Goal: Task Accomplishment & Management: Complete application form

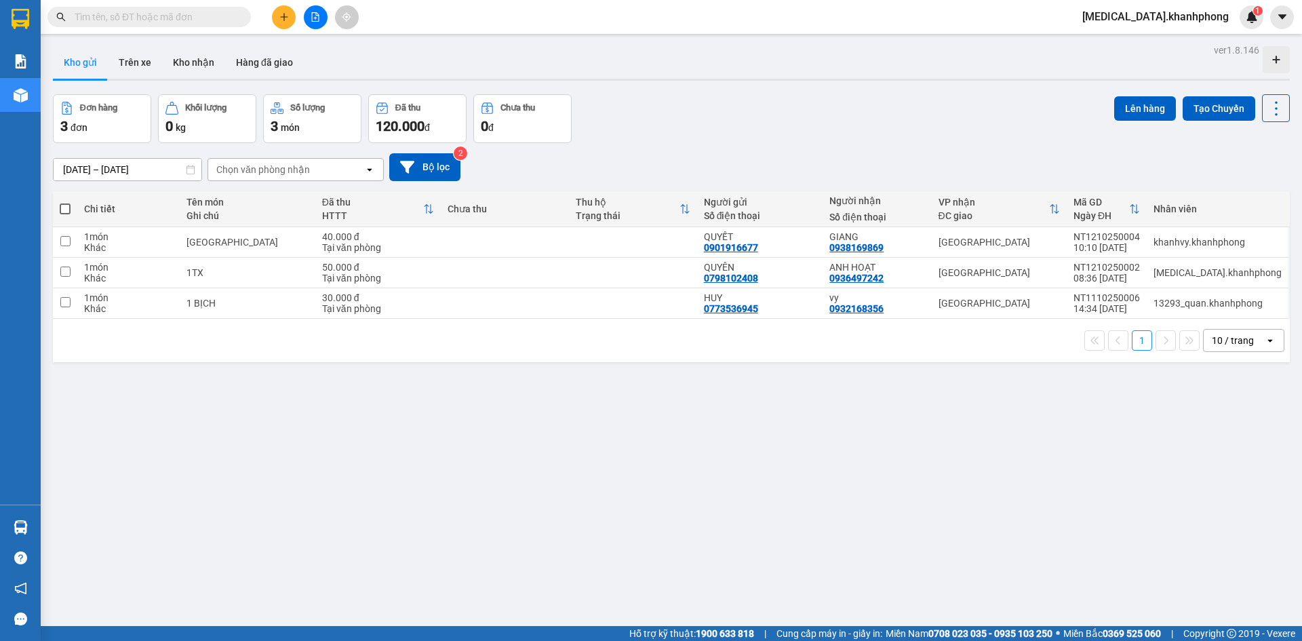
click at [1195, 22] on span "[MEDICAL_DATA].khanhphong" at bounding box center [1155, 16] width 168 height 17
click at [1175, 46] on span "Đăng xuất" at bounding box center [1189, 42] width 83 height 15
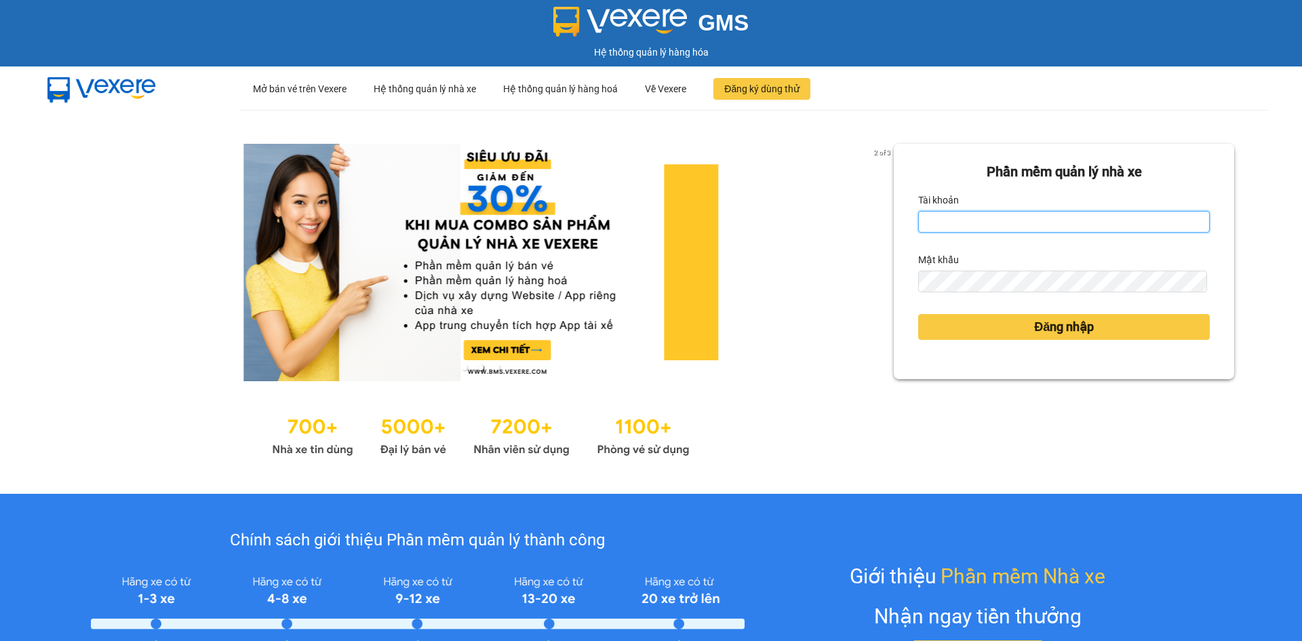
click at [1121, 226] on input "Tài khoản" at bounding box center [1064, 222] width 292 height 22
type input "khanhvy.khanhphong"
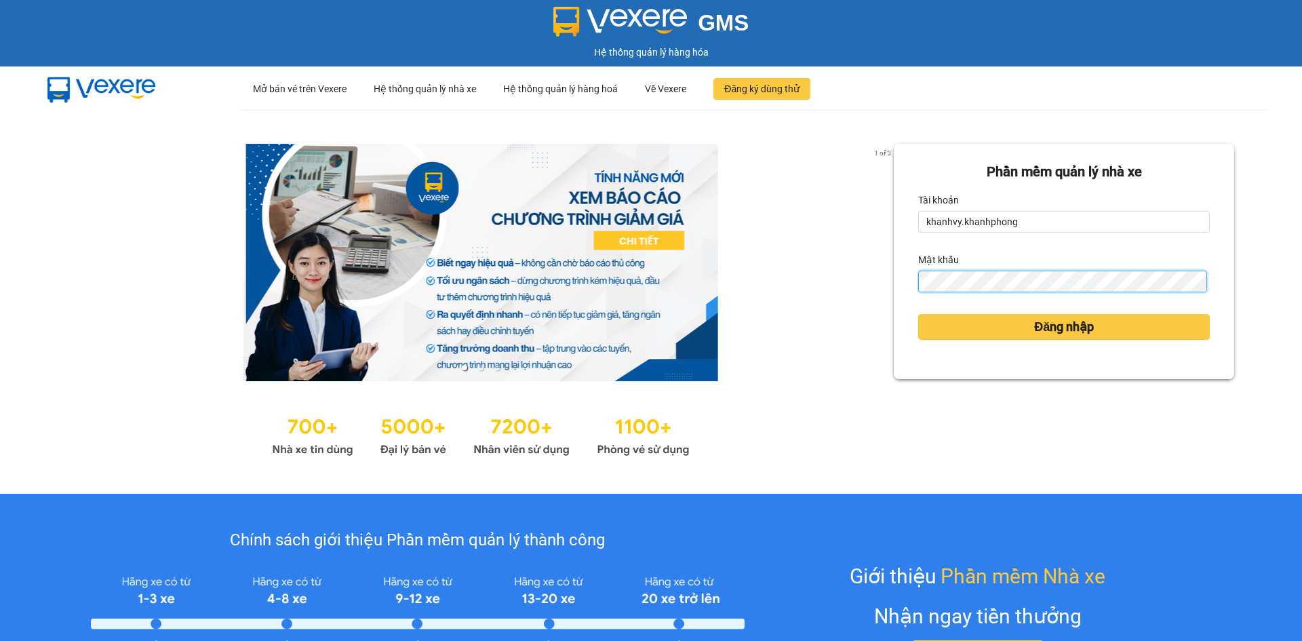
click at [918, 314] on button "Đăng nhập" at bounding box center [1064, 327] width 292 height 26
click at [1007, 322] on body "GMS Hệ thống quản lý hàng hóa ··· Mở bán vé trên Vexere ··· Hệ thống quản lý nh…" at bounding box center [651, 320] width 1302 height 641
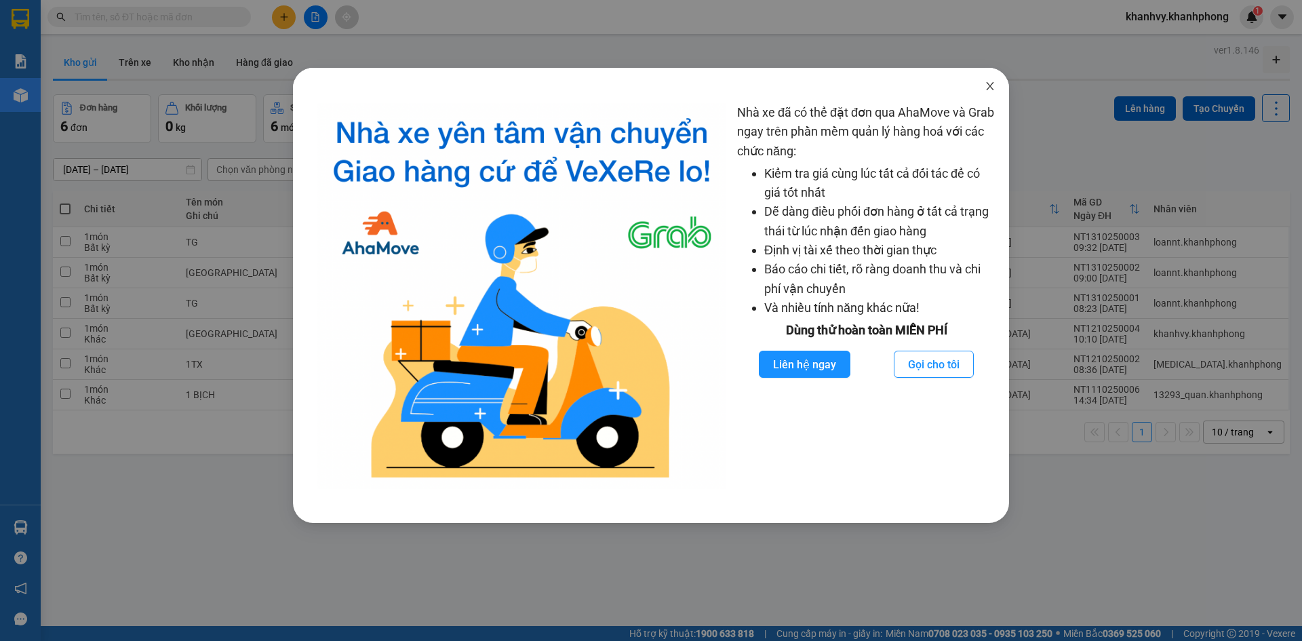
drag, startPoint x: 993, startPoint y: 87, endPoint x: 365, endPoint y: 39, distance: 630.3
click at [992, 87] on icon "close" at bounding box center [989, 86] width 11 height 11
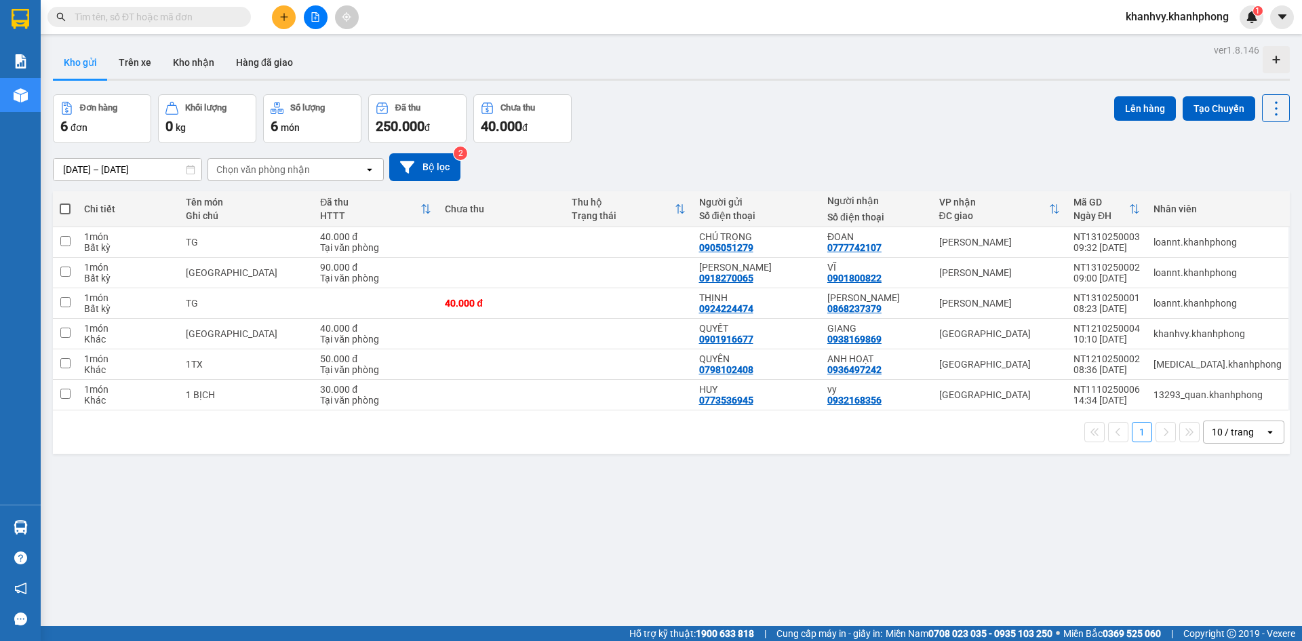
click at [168, 16] on input "text" at bounding box center [155, 16] width 160 height 15
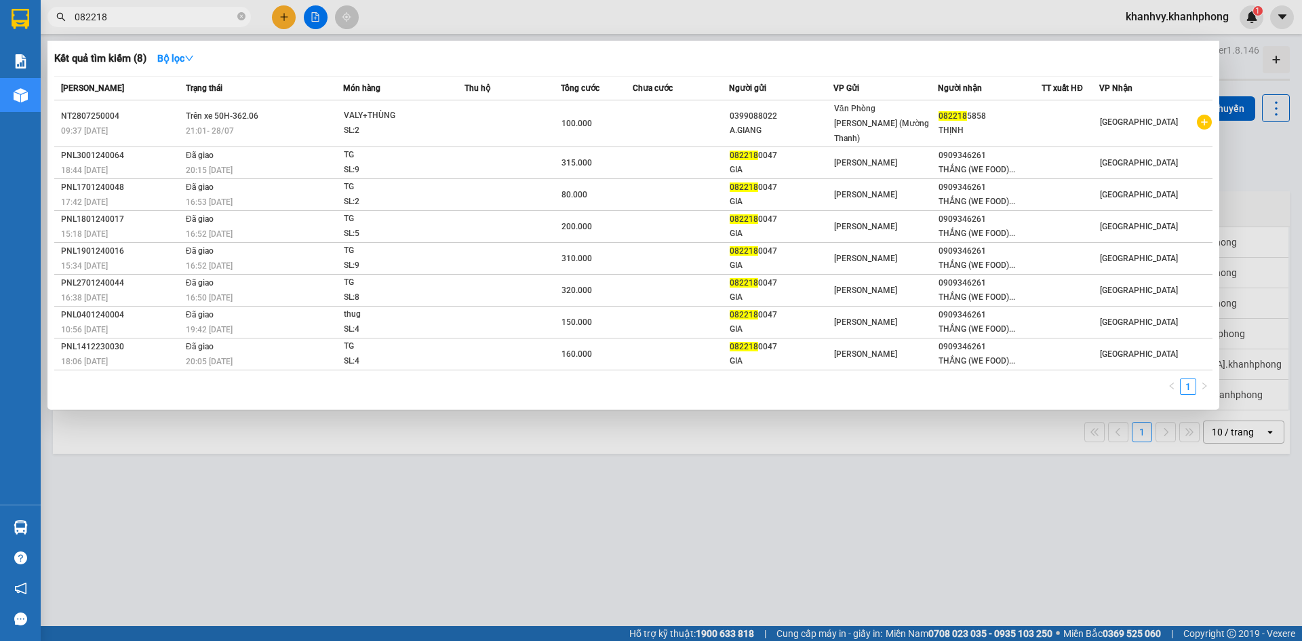
click at [119, 22] on input "082218" at bounding box center [155, 16] width 160 height 15
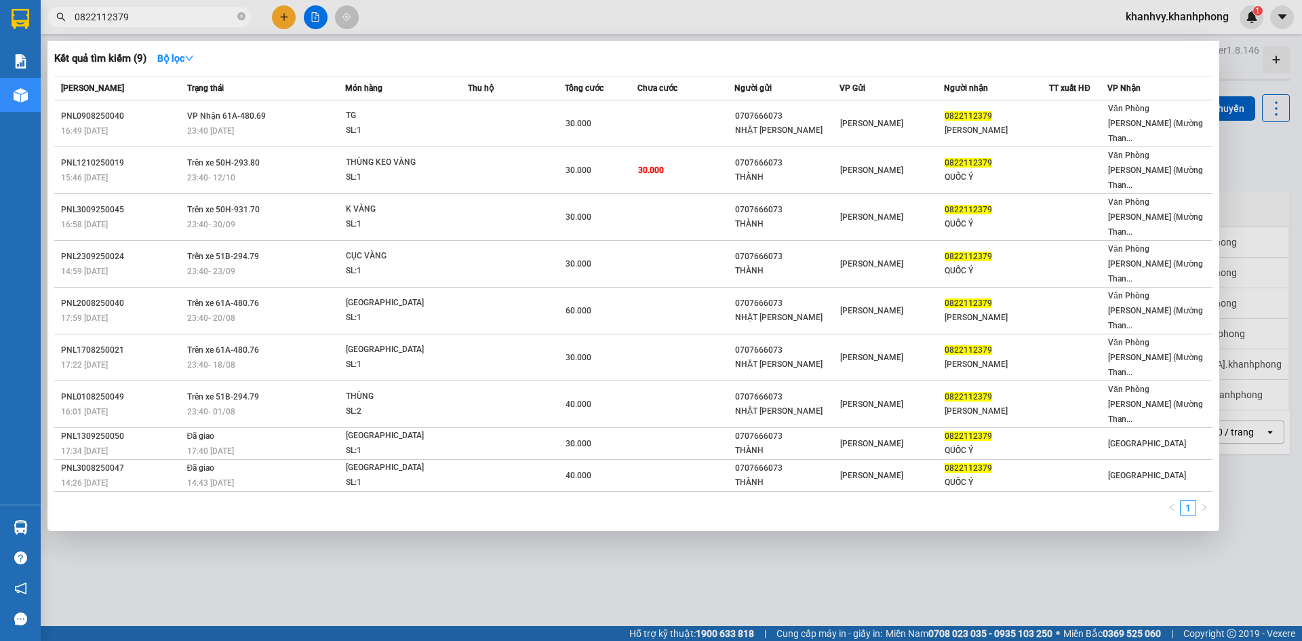
type input "0822112379"
drag, startPoint x: 291, startPoint y: 15, endPoint x: 281, endPoint y: 15, distance: 10.2
click at [288, 15] on div at bounding box center [651, 320] width 1302 height 641
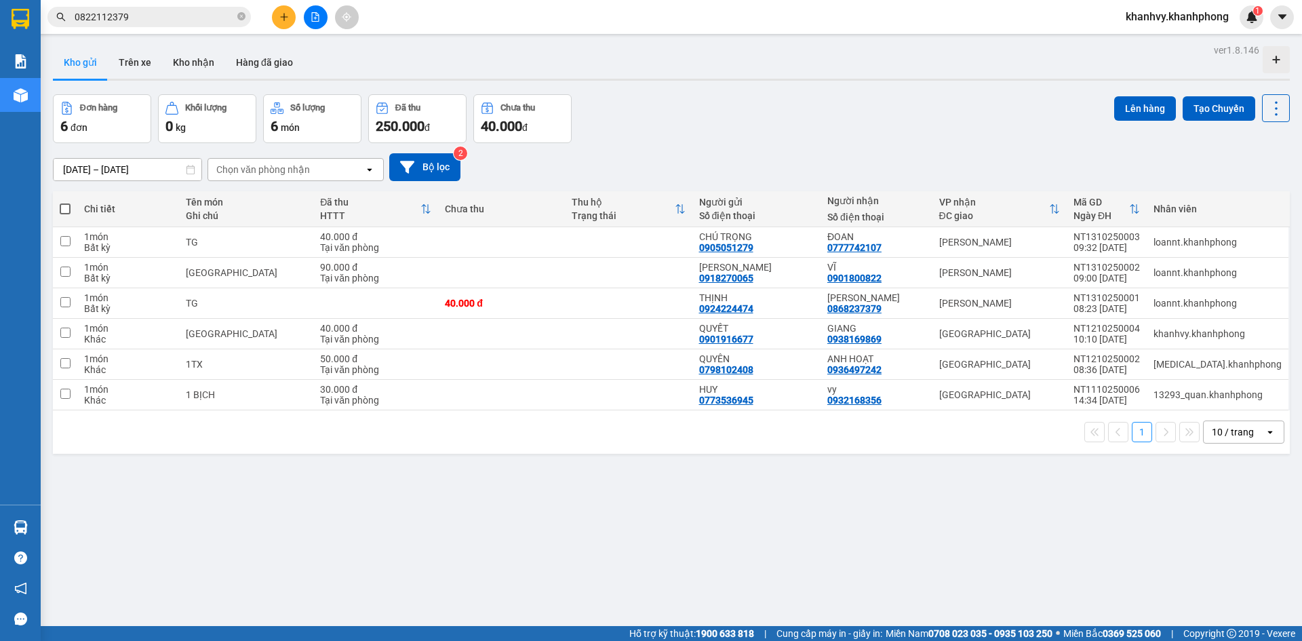
click at [289, 18] on button at bounding box center [284, 17] width 24 height 24
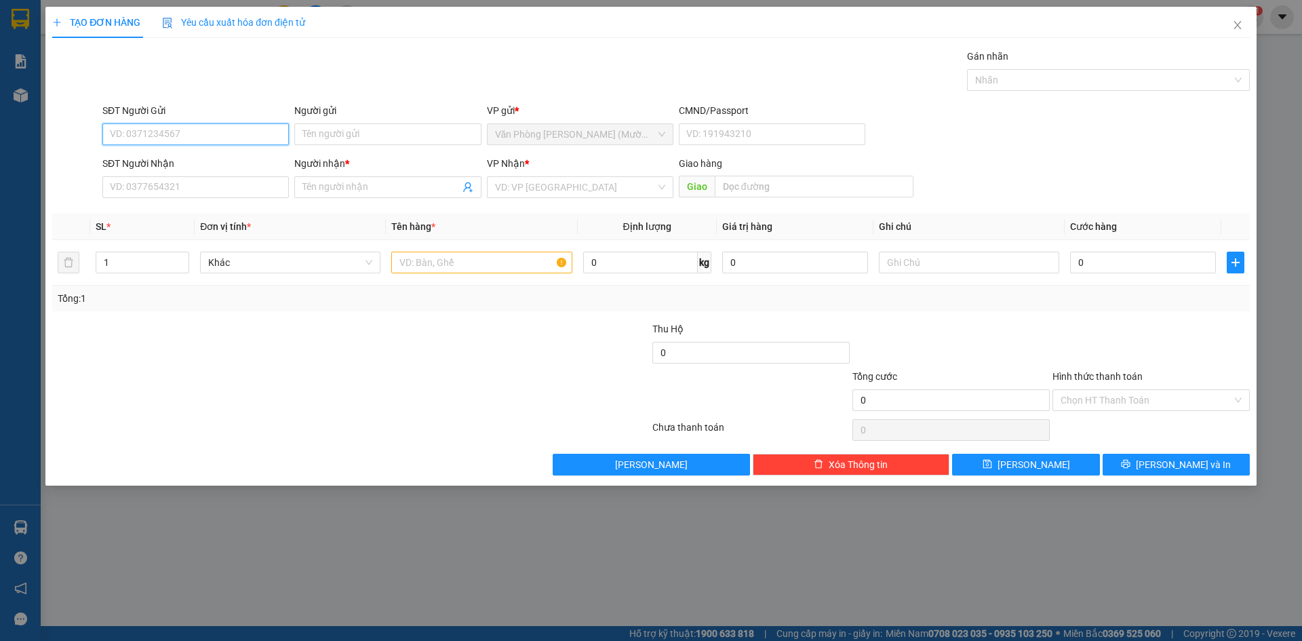
click at [199, 140] on input "SĐT Người Gửi" at bounding box center [195, 134] width 186 height 22
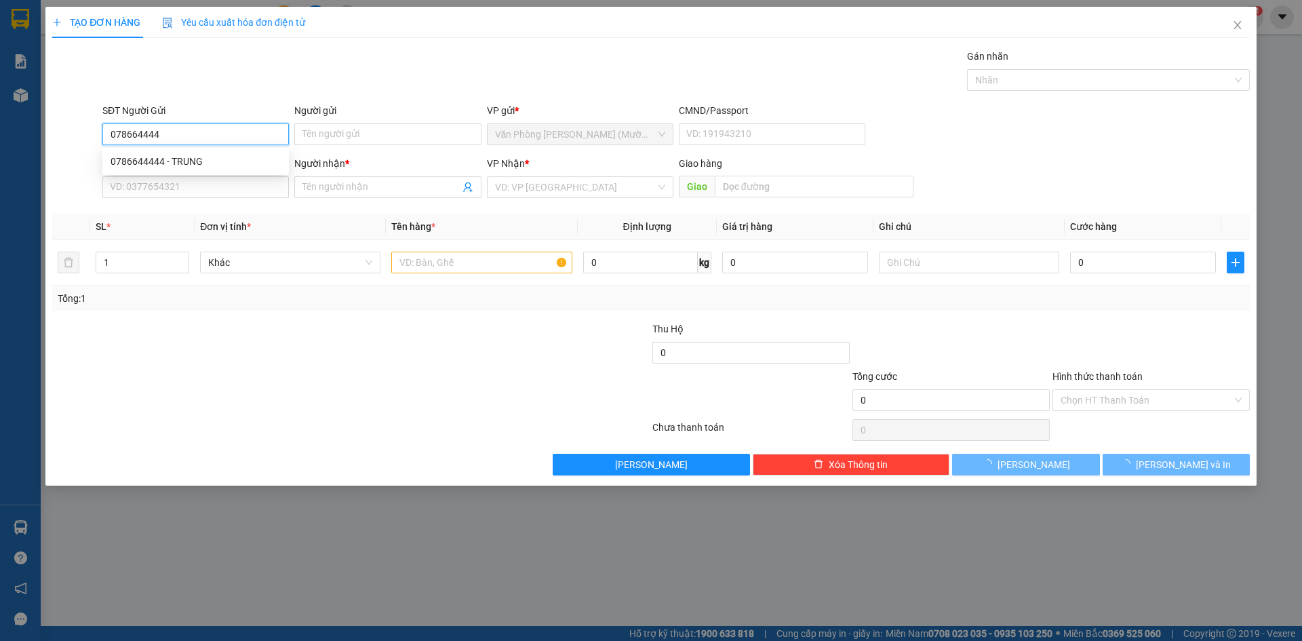
type input "0786644444"
click at [182, 157] on div "0786644444 - TRUNG" at bounding box center [196, 161] width 170 height 15
type input "TRUNG"
type input "0786644444"
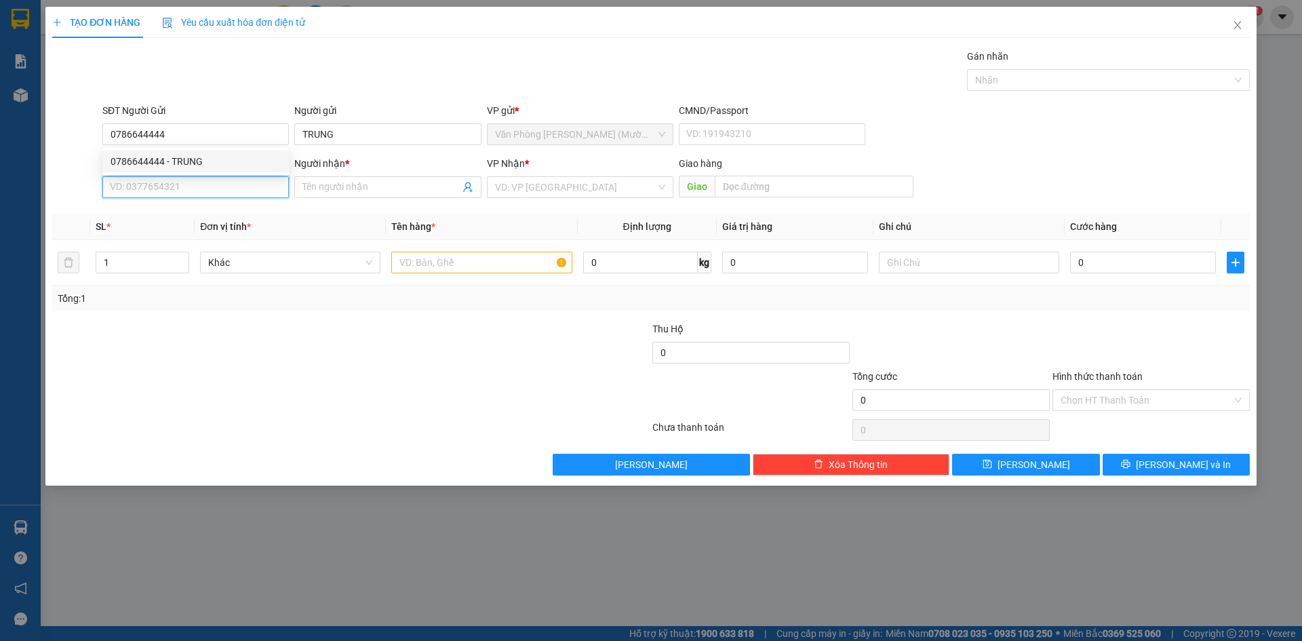
click at [199, 186] on input "SĐT Người Nhận" at bounding box center [195, 187] width 186 height 22
type input "0939909010"
click at [340, 185] on input "Người nhận *" at bounding box center [380, 187] width 157 height 15
type input "m"
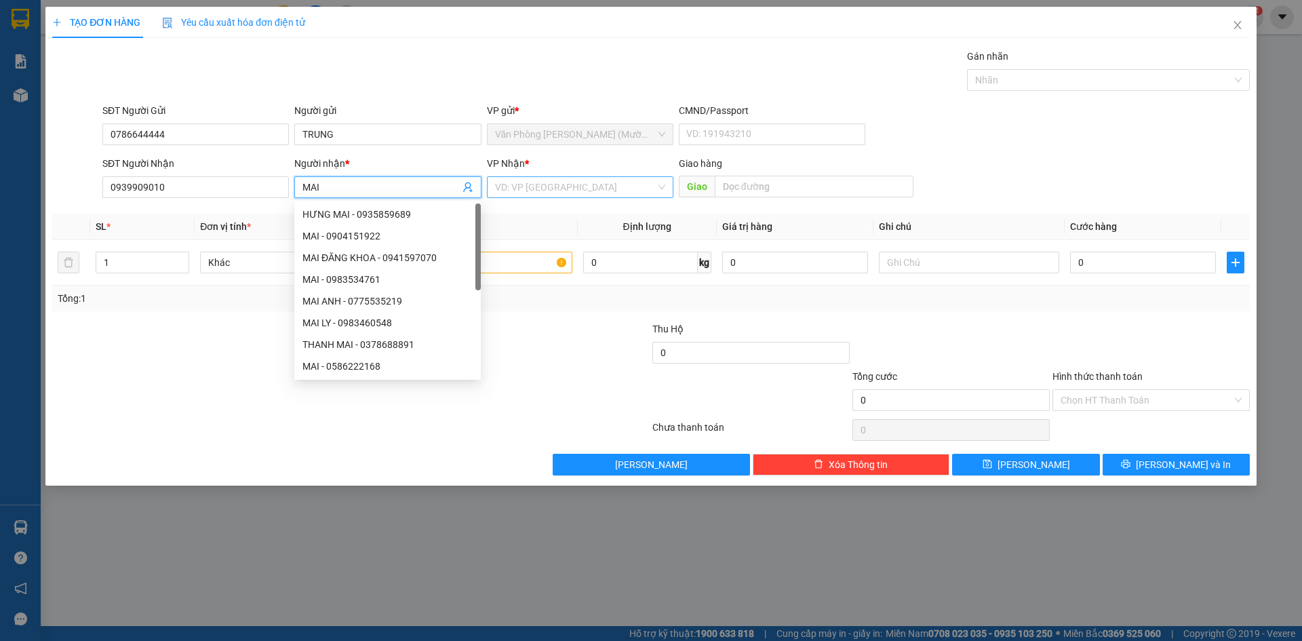
type input "MAI"
click at [557, 182] on input "search" at bounding box center [575, 187] width 161 height 20
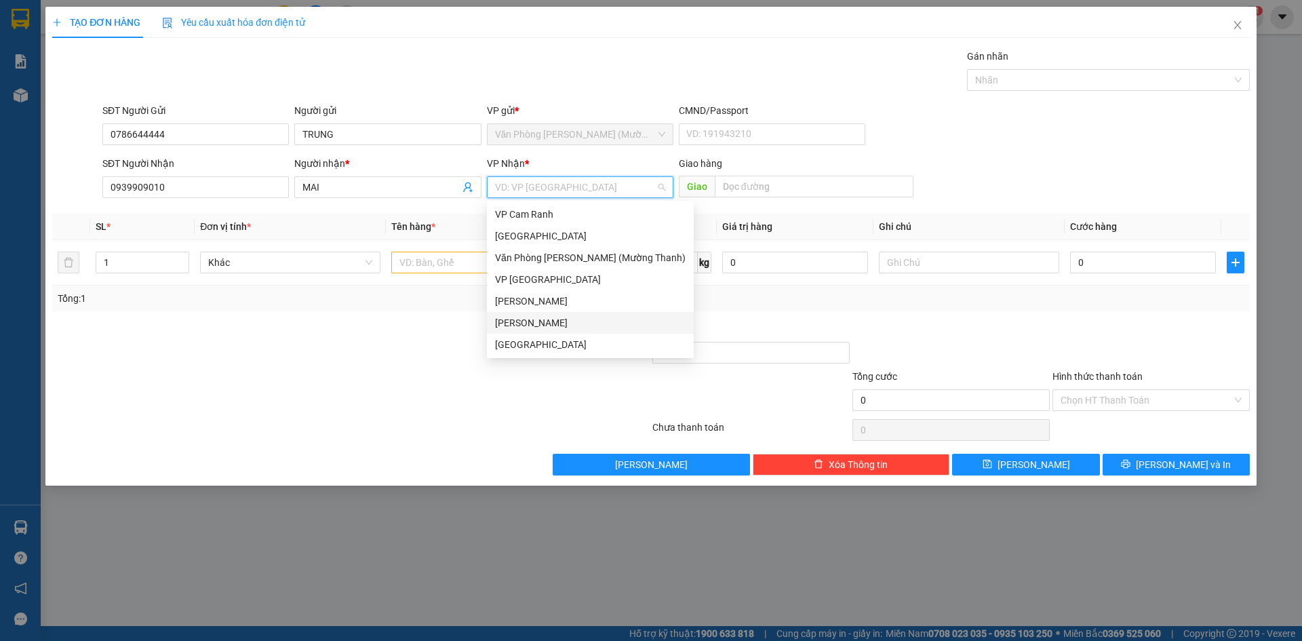
click at [527, 320] on div "[PERSON_NAME]" at bounding box center [590, 322] width 191 height 15
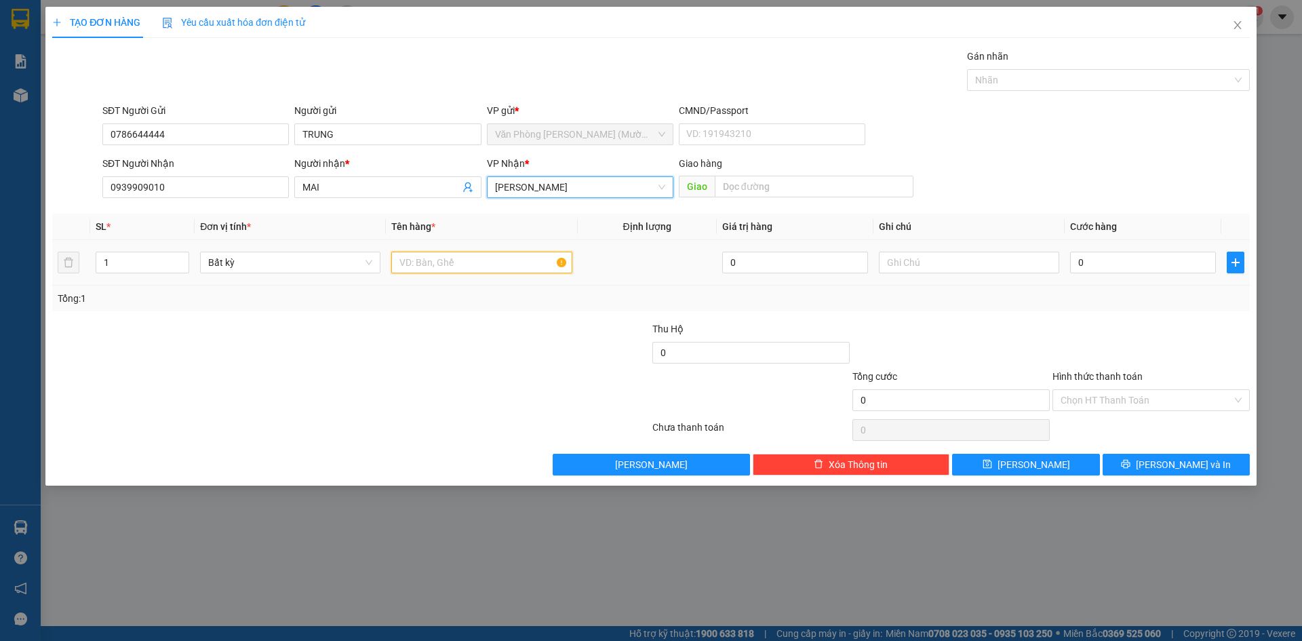
click at [423, 266] on input "text" at bounding box center [481, 263] width 180 height 22
type input "Y"
type input "HS"
click at [1138, 265] on input "0" at bounding box center [1143, 263] width 146 height 22
type input "2"
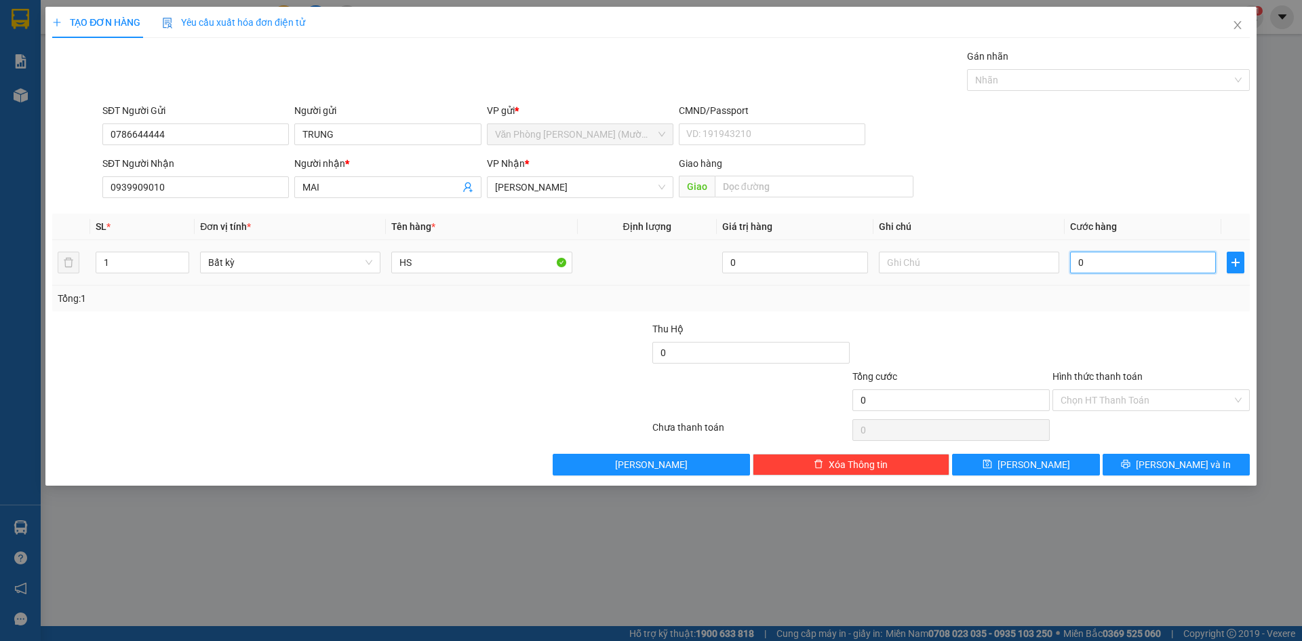
type input "2"
type input "20"
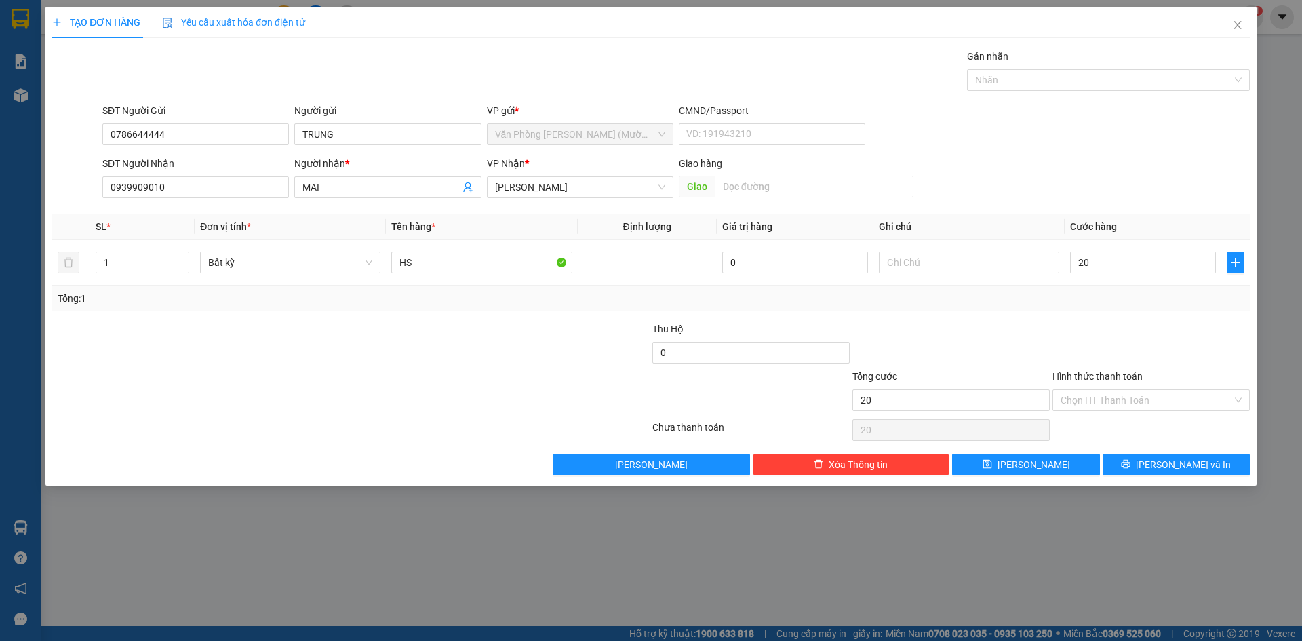
type input "20.000"
click at [1056, 351] on div at bounding box center [1151, 344] width 200 height 47
click at [1089, 399] on input "Hình thức thanh toán" at bounding box center [1146, 400] width 172 height 20
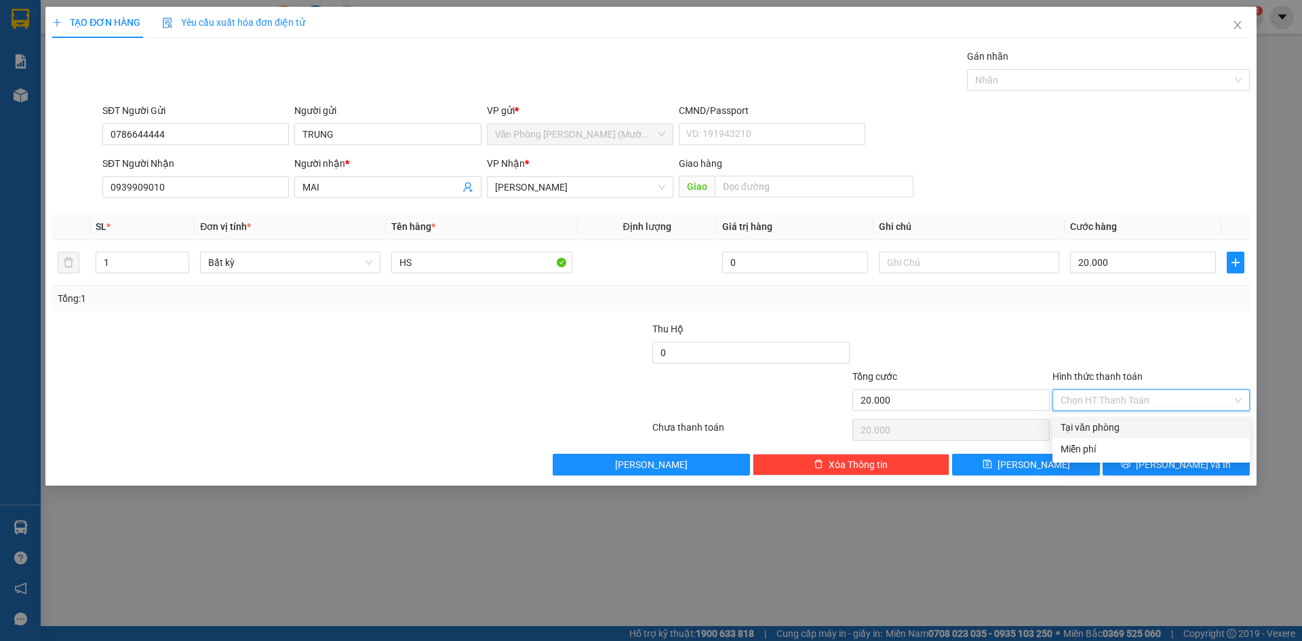
click at [1090, 424] on div "Tại văn phòng" at bounding box center [1150, 427] width 181 height 15
type input "0"
click at [978, 352] on div at bounding box center [951, 344] width 200 height 47
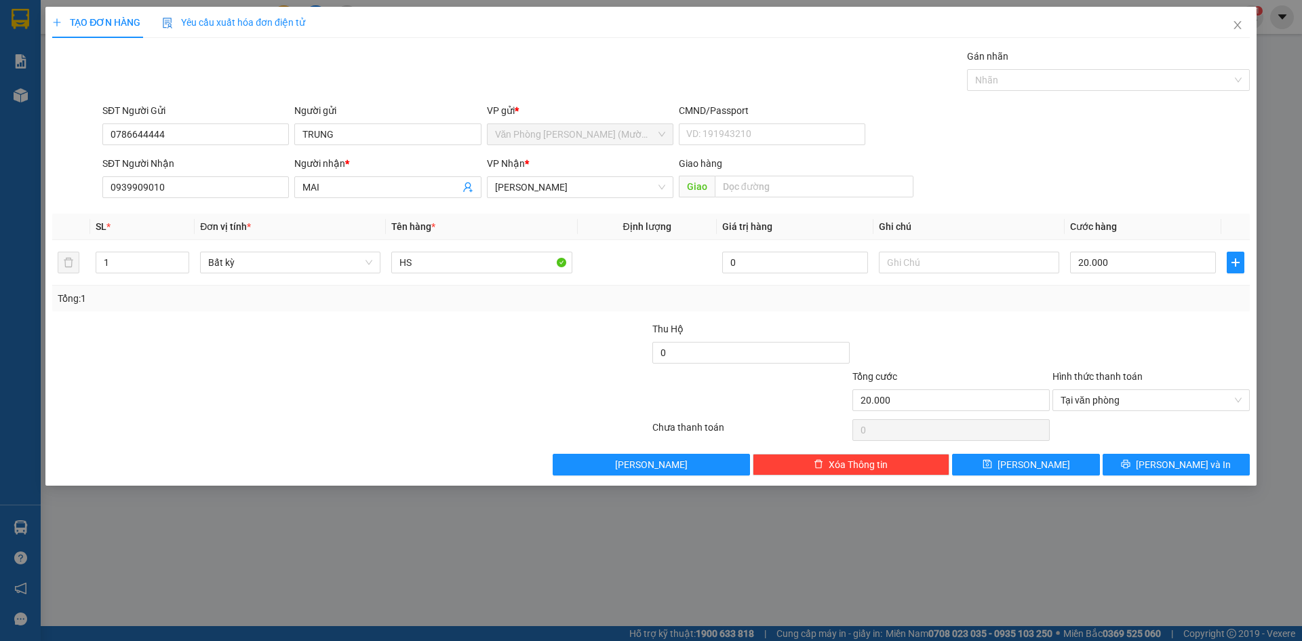
click at [1173, 354] on div at bounding box center [1151, 344] width 200 height 47
click at [1181, 464] on span "[PERSON_NAME] và In" at bounding box center [1183, 464] width 95 height 15
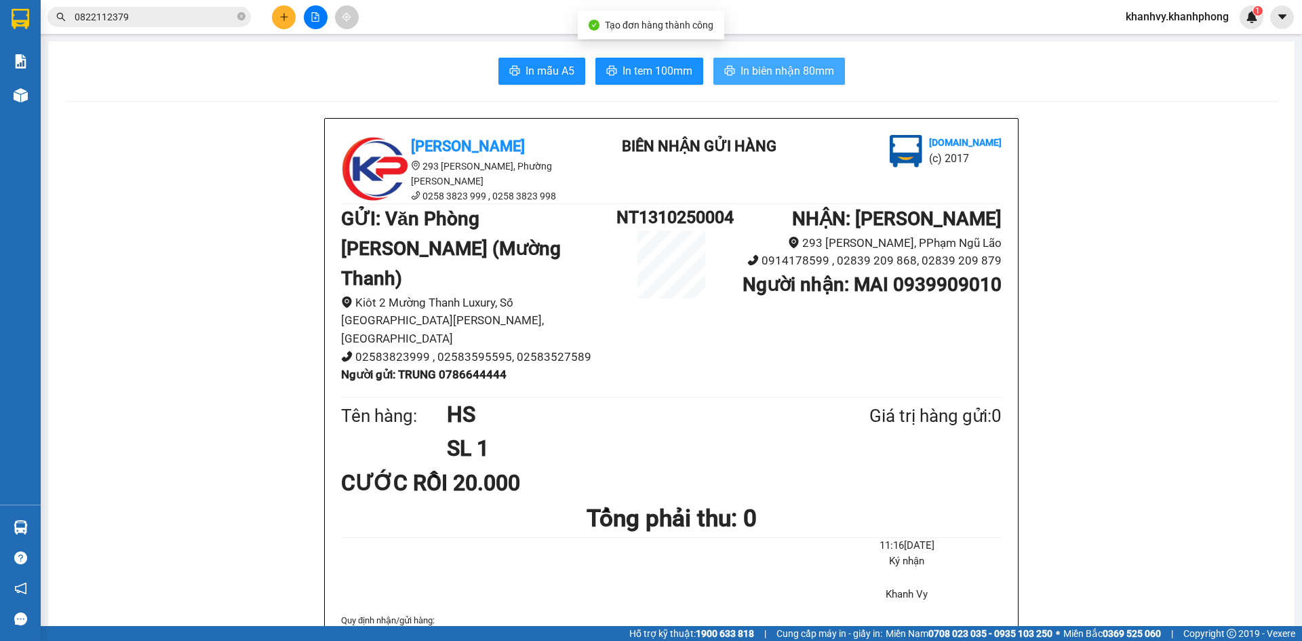
click at [795, 58] on button "In biên nhận 80mm" at bounding box center [779, 71] width 132 height 27
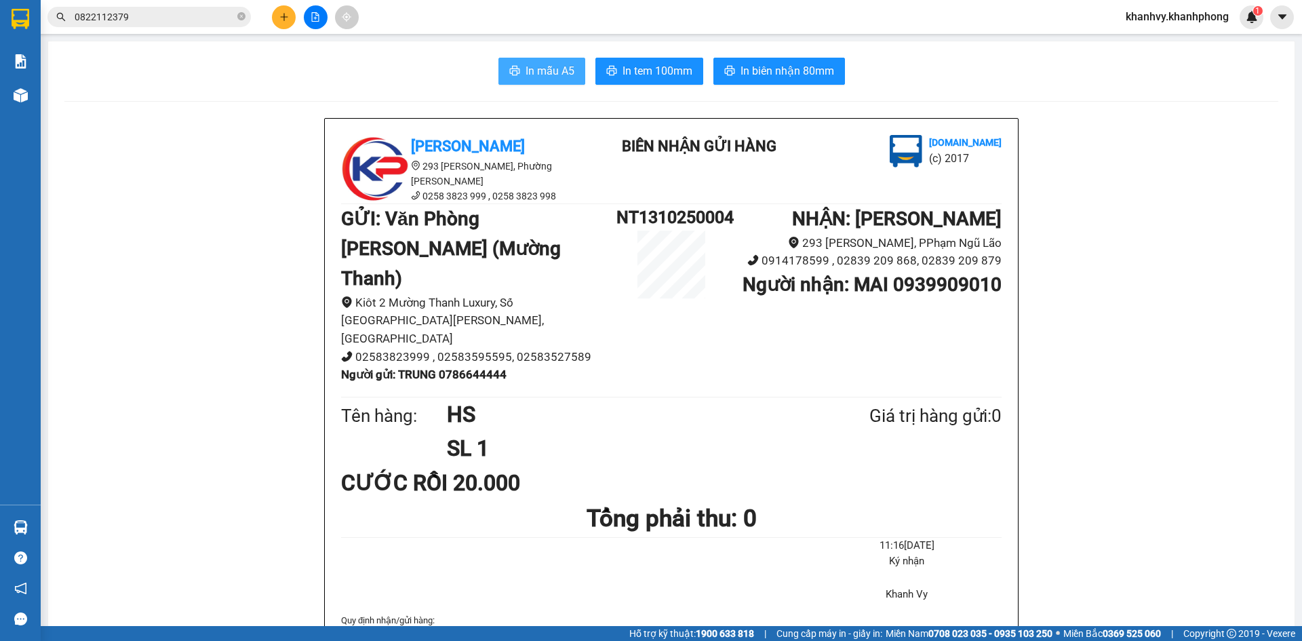
click at [537, 77] on span "In mẫu A5" at bounding box center [549, 70] width 49 height 17
